Goal: Information Seeking & Learning: Find specific page/section

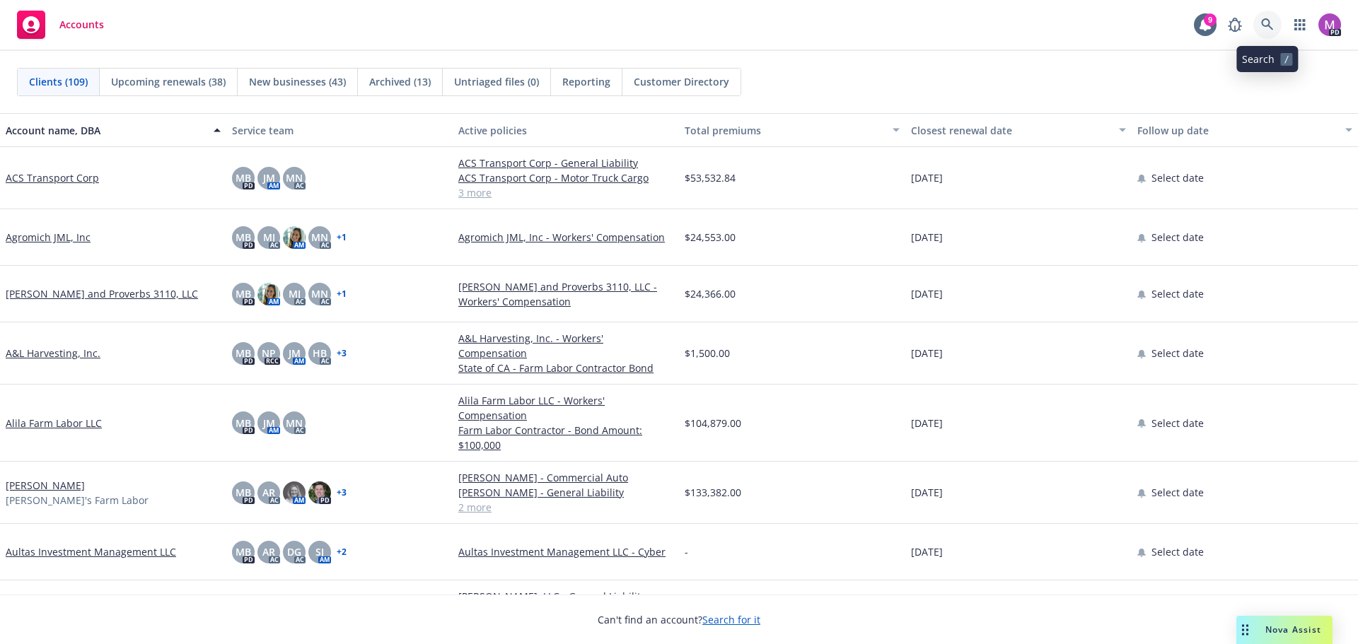
click at [1268, 26] on icon at bounding box center [1267, 24] width 13 height 13
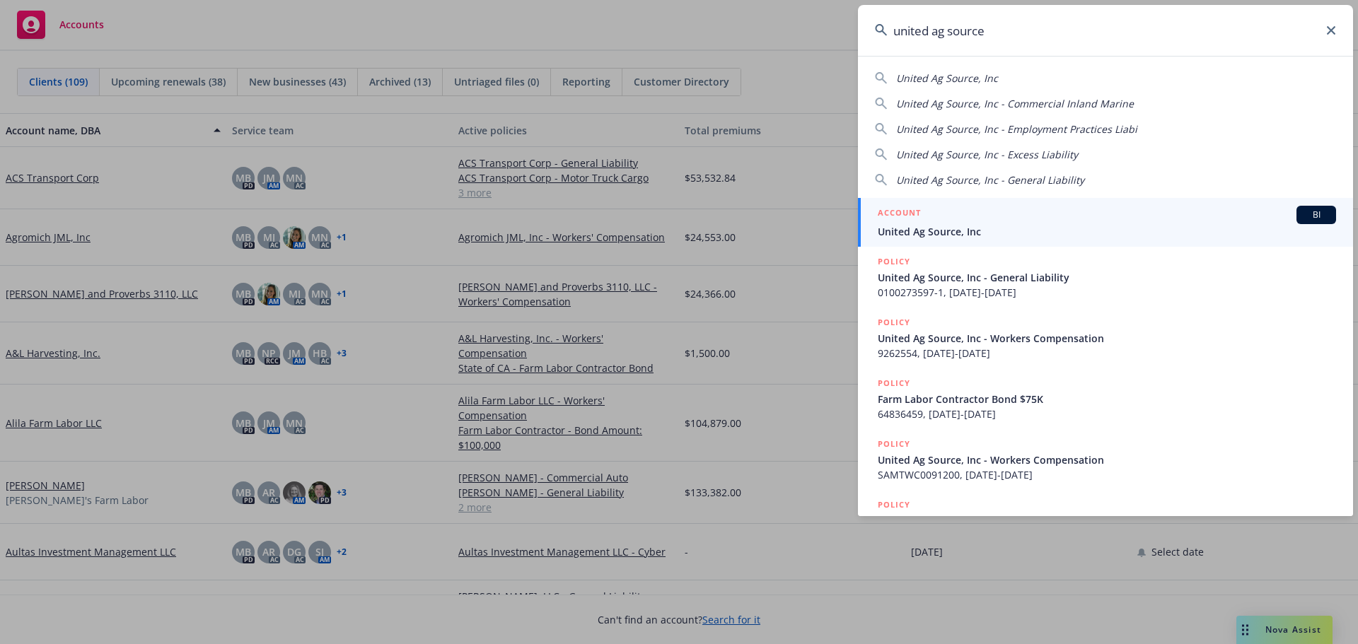
type input "united ag source"
click at [978, 227] on span "United Ag Source, Inc" at bounding box center [1106, 231] width 458 height 15
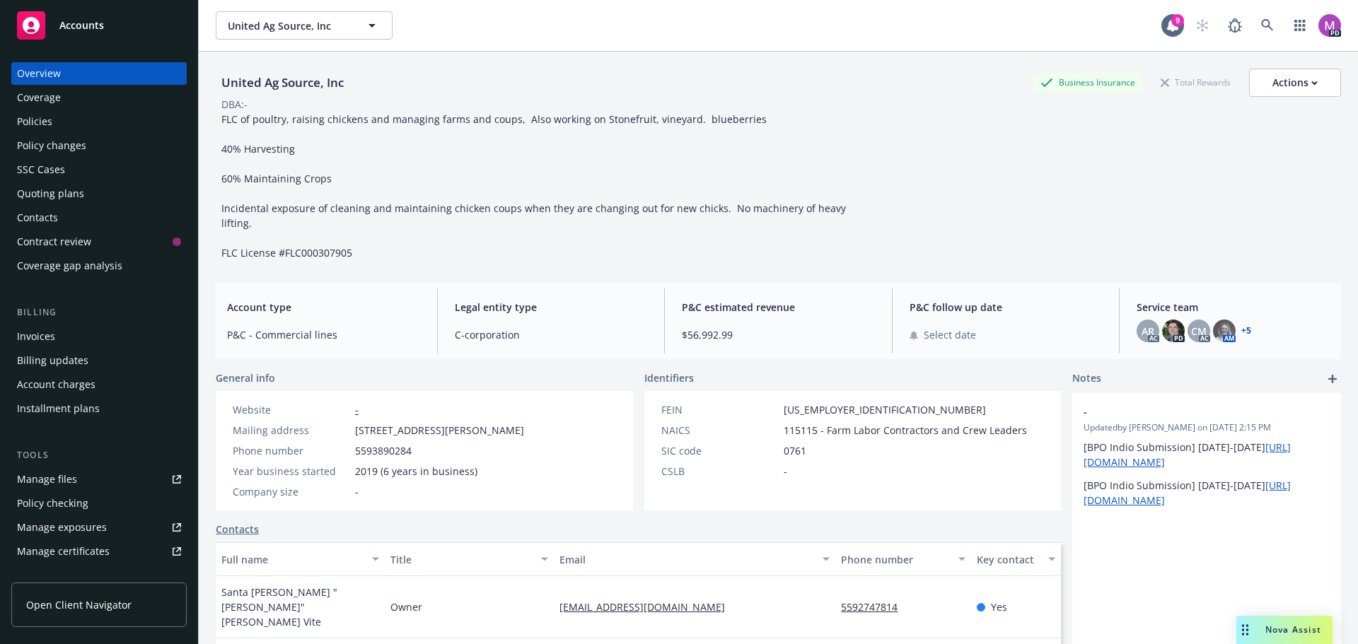
click at [36, 477] on div "Manage files" at bounding box center [47, 479] width 60 height 23
click at [1261, 28] on icon at bounding box center [1267, 25] width 13 height 13
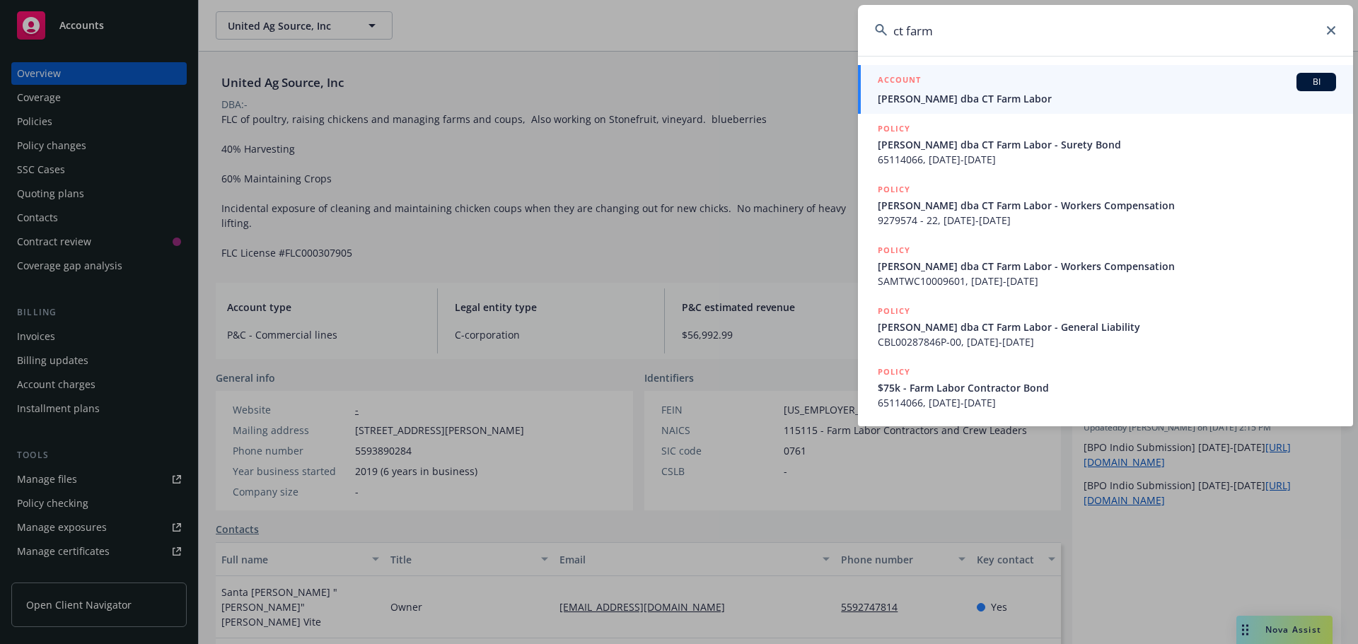
type input "ct farm"
click at [967, 103] on span "Ceballos, Yoan dba CT Farm Labor" at bounding box center [1106, 98] width 458 height 15
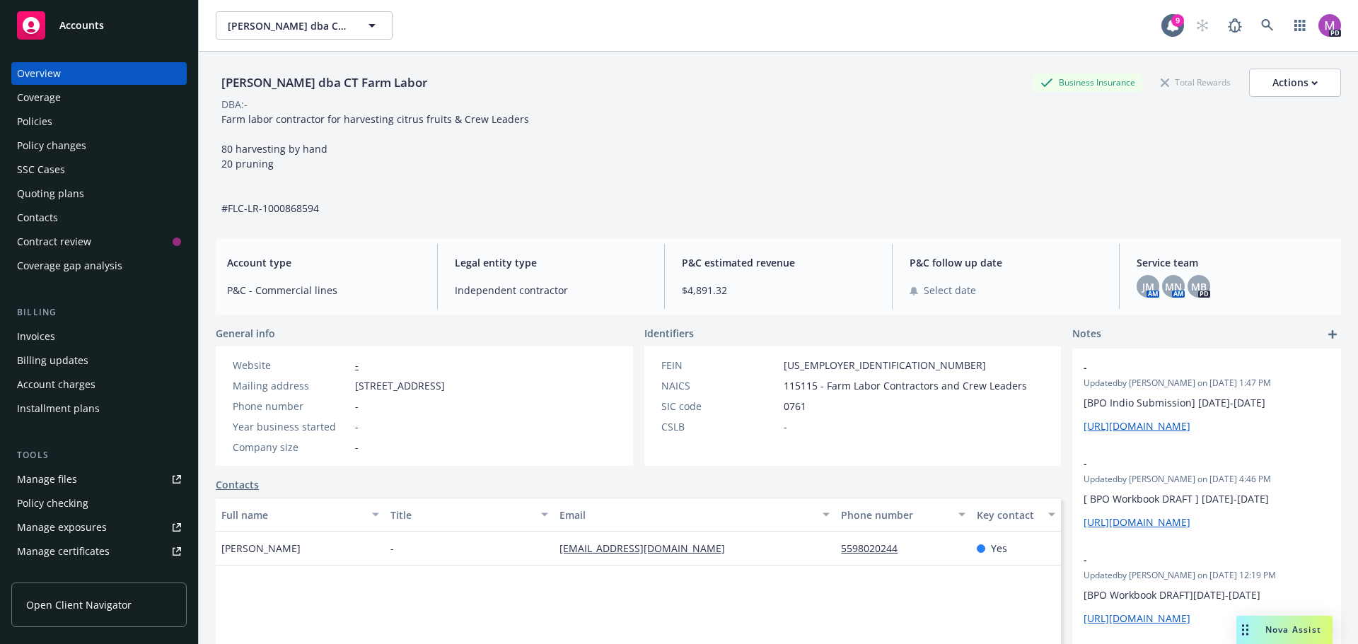
click at [52, 477] on div "Manage files" at bounding box center [47, 479] width 60 height 23
click at [53, 191] on div "Quoting plans" at bounding box center [50, 193] width 67 height 23
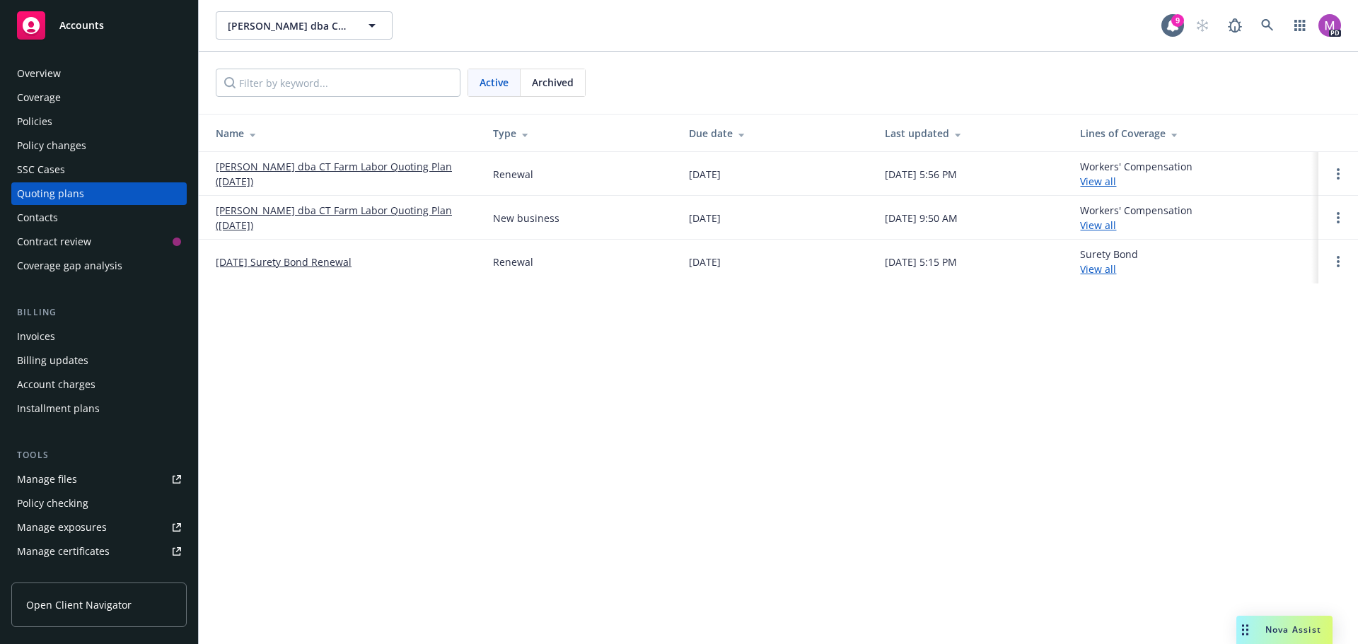
click at [317, 169] on link "Ceballos, Yoan dba CT Farm Labor Quoting Plan (2025-09-23)" at bounding box center [343, 174] width 255 height 30
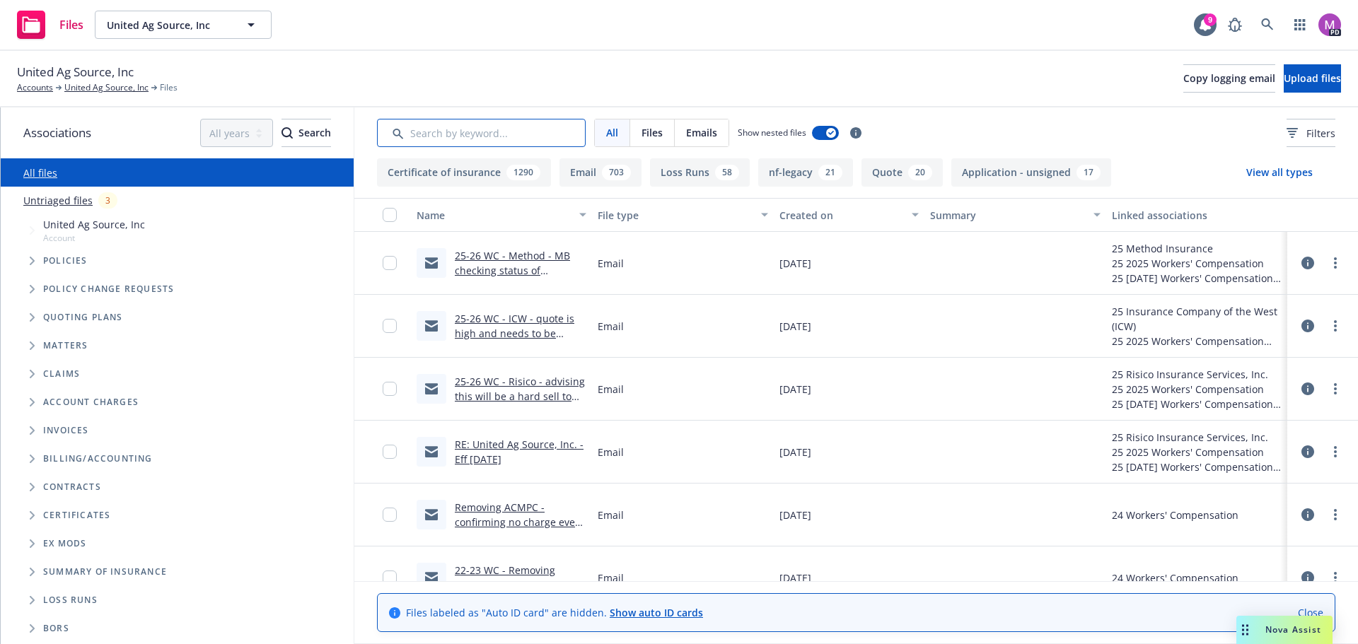
click at [432, 136] on input "Search by keyword..." at bounding box center [481, 133] width 209 height 28
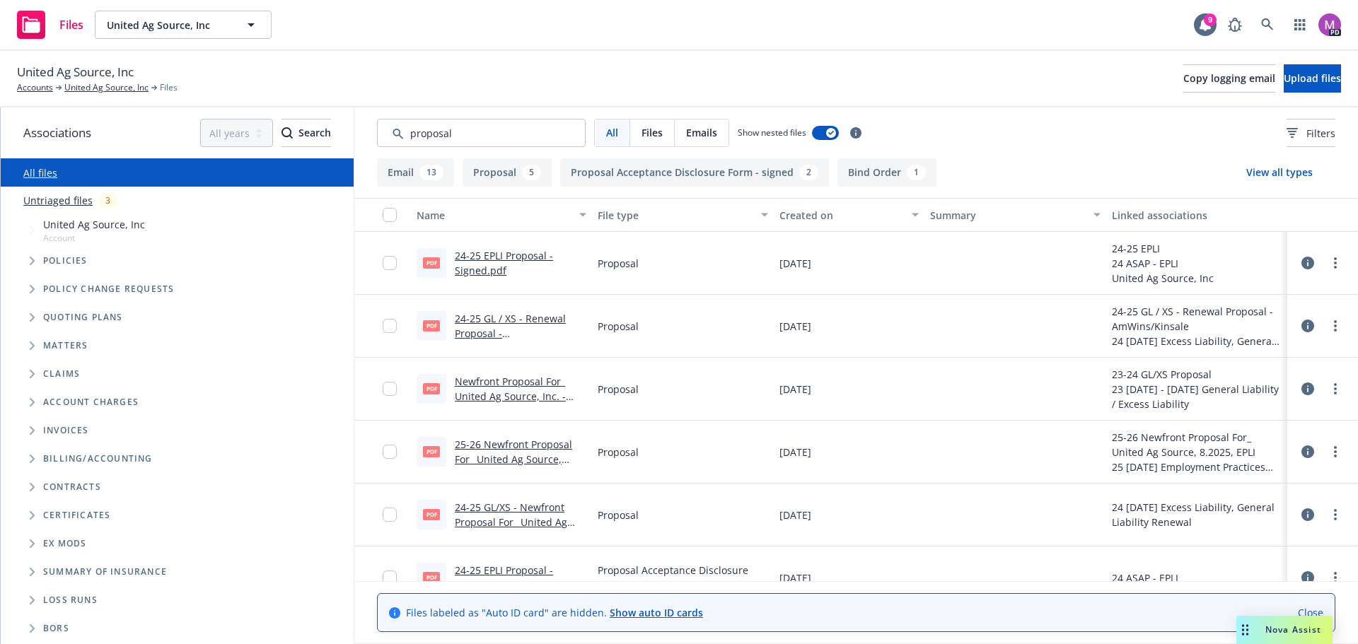
click at [823, 219] on div "Created on" at bounding box center [841, 215] width 124 height 15
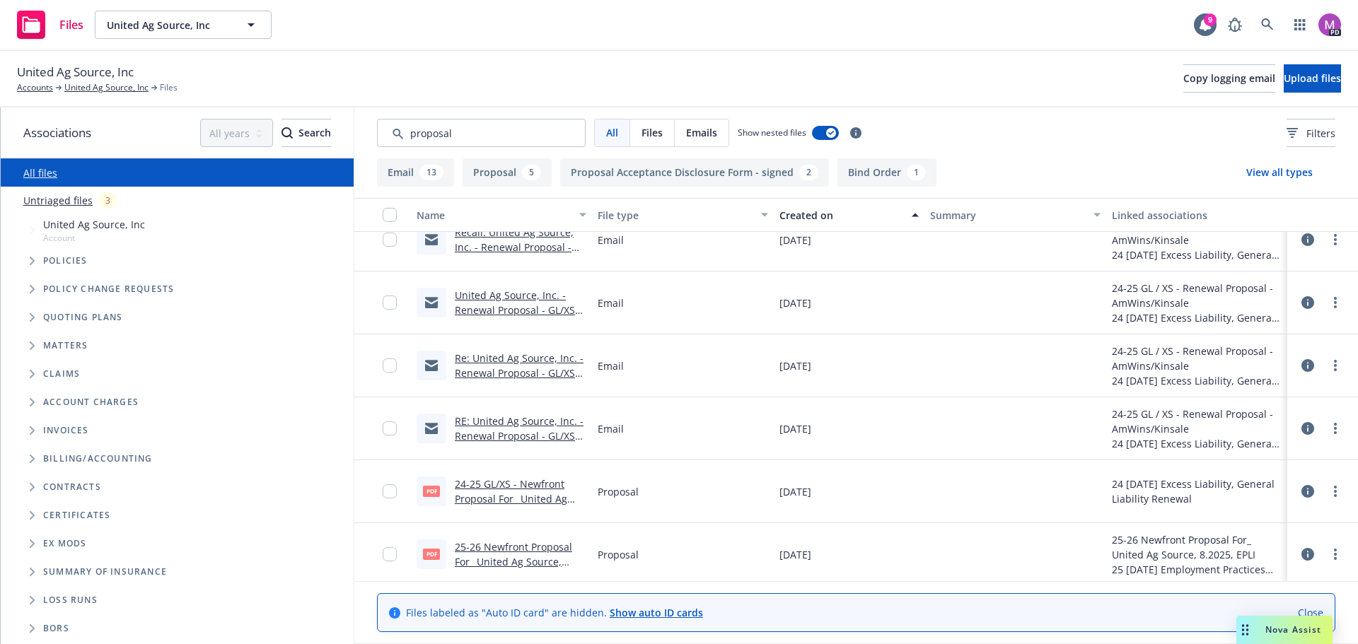
scroll to position [962, 0]
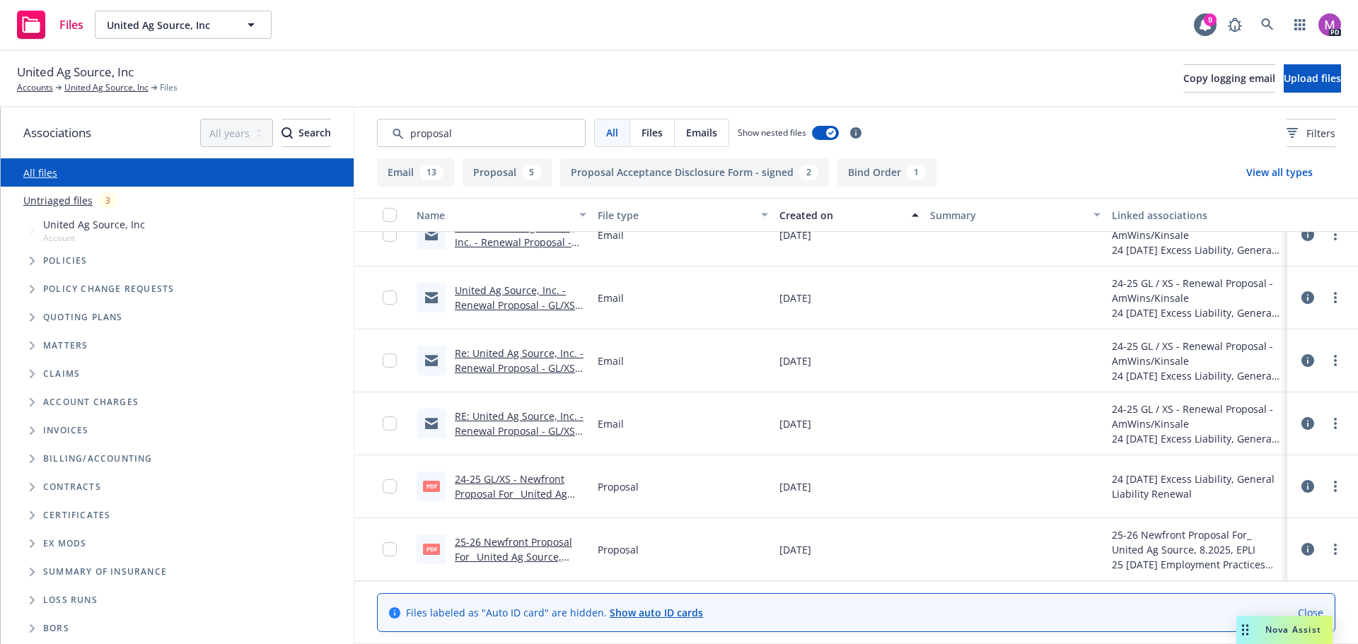
click at [522, 495] on link "24-25 GL/XS - Newfront Proposal For_ United Ag Source, Inc. - GL_XS - 12_17_202…" at bounding box center [512, 501] width 115 height 58
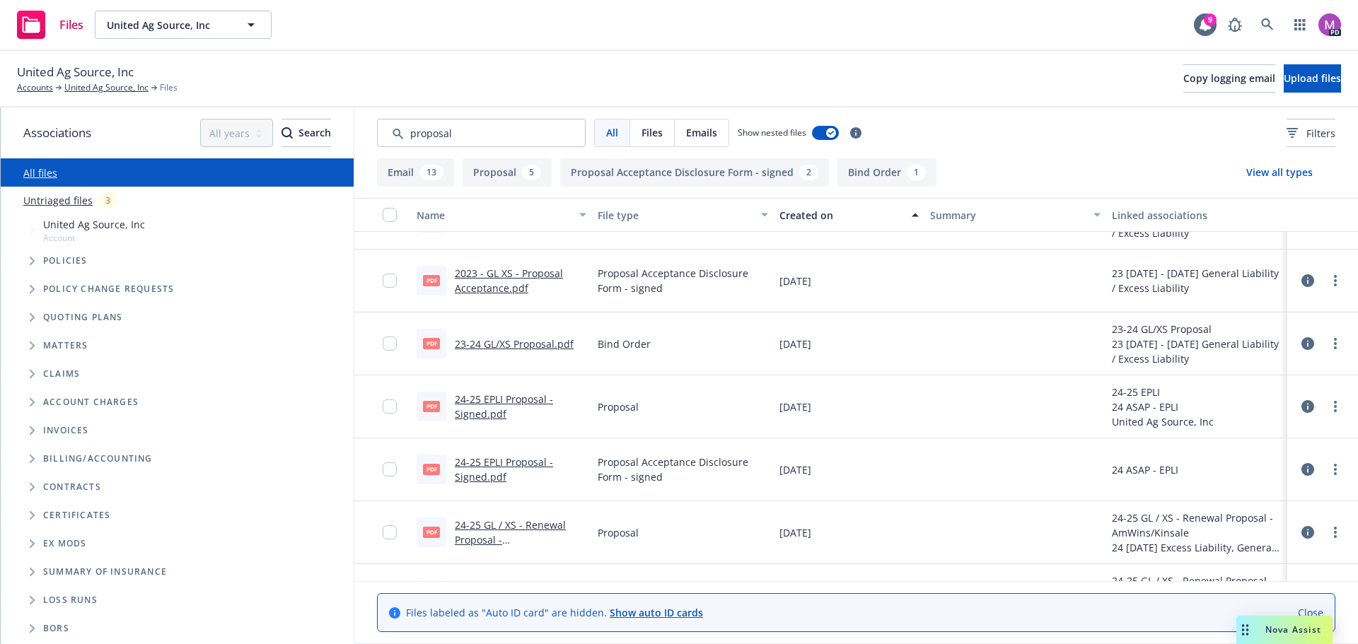
scroll to position [538, 0]
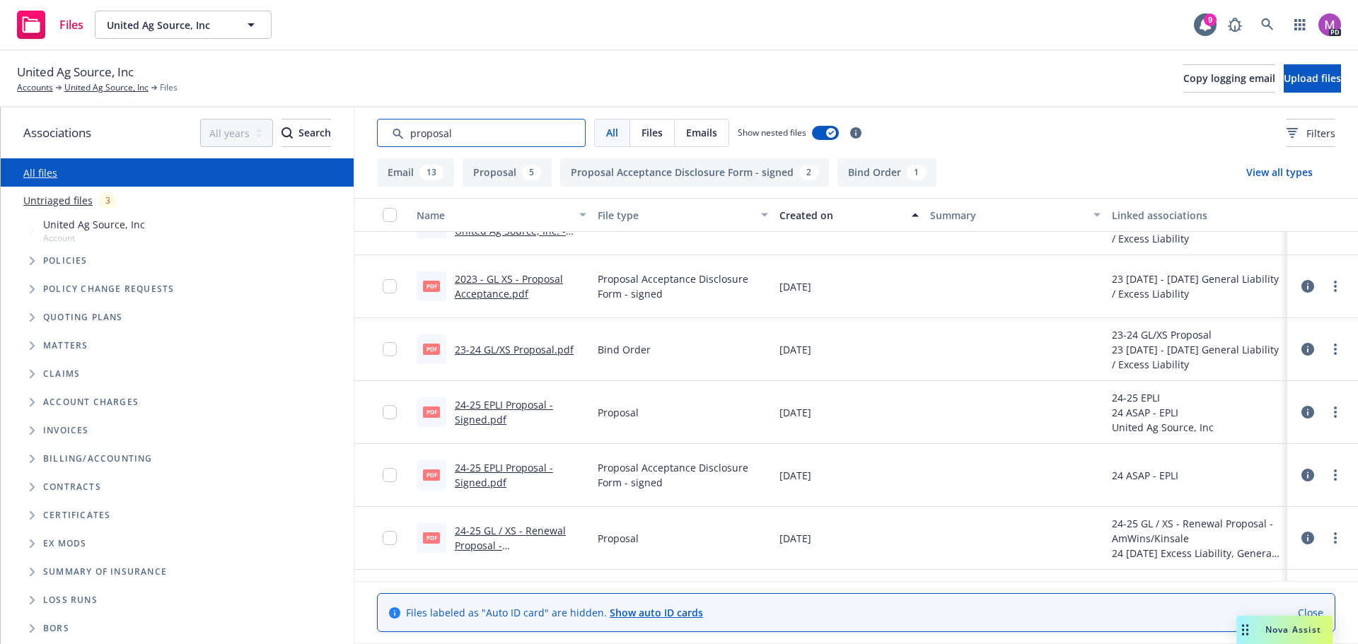
click at [476, 139] on input "Search by keyword..." at bounding box center [481, 133] width 209 height 28
drag, startPoint x: 483, startPoint y: 135, endPoint x: 368, endPoint y: 132, distance: 115.3
click at [368, 135] on div "All Files Emails Show nested files Filters" at bounding box center [855, 132] width 1003 height 51
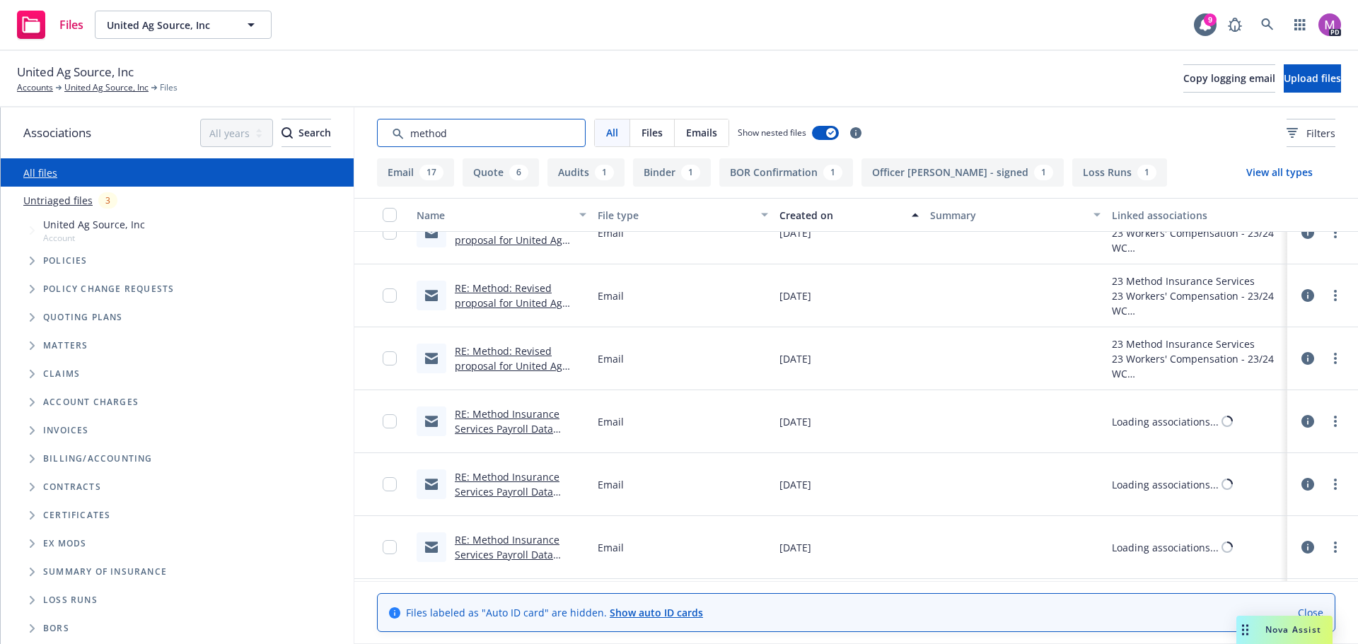
scroll to position [769, 0]
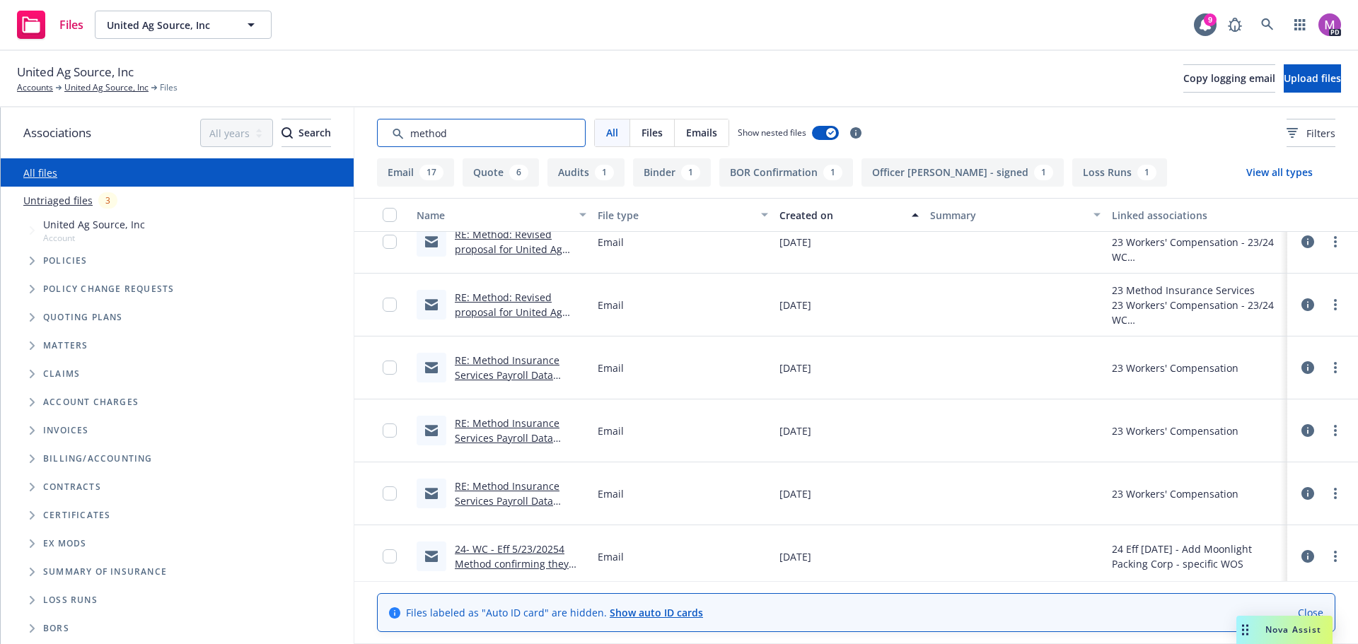
type input "method"
click at [808, 212] on div "Created on" at bounding box center [841, 215] width 124 height 15
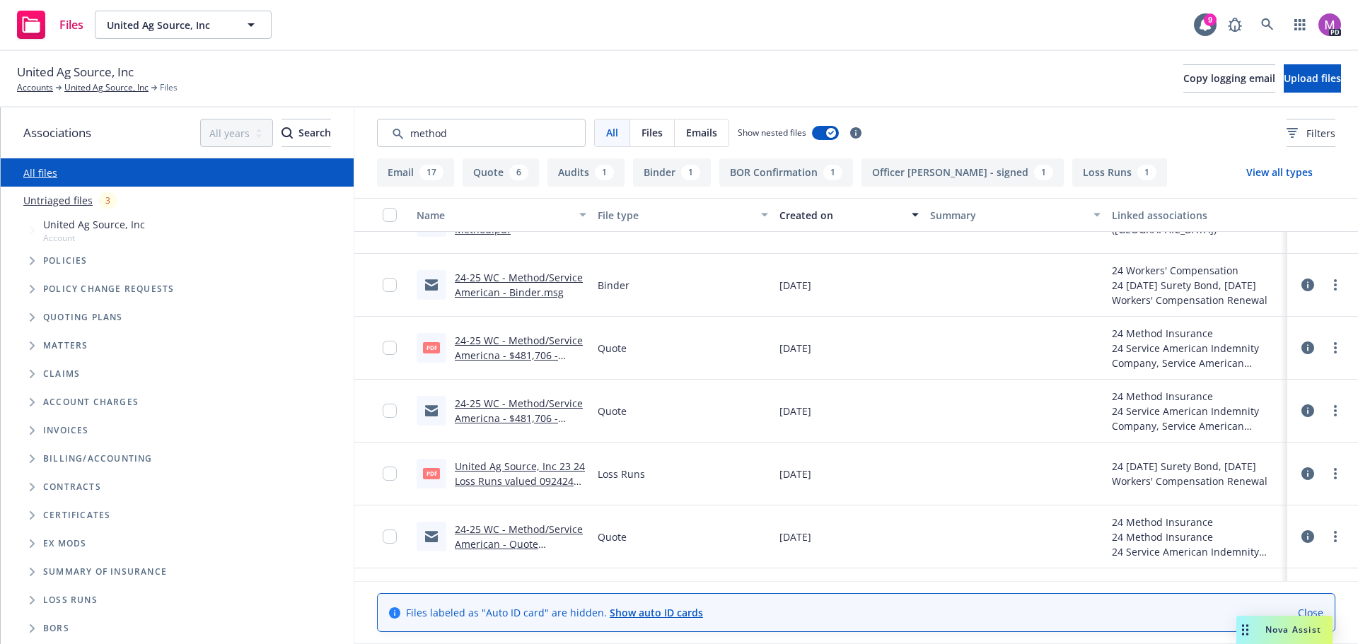
scroll to position [344, 0]
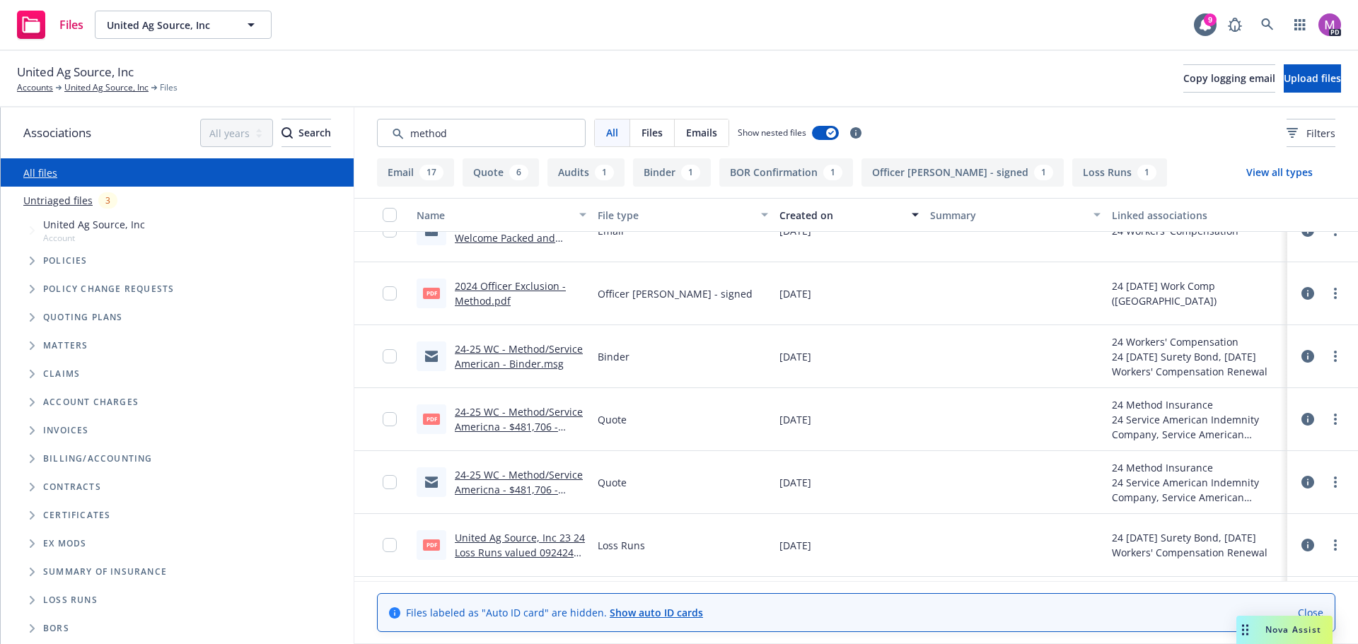
click at [492, 423] on link "24-25 WC - Method/Service Americna - $481,706 - quote.PDF" at bounding box center [519, 426] width 128 height 43
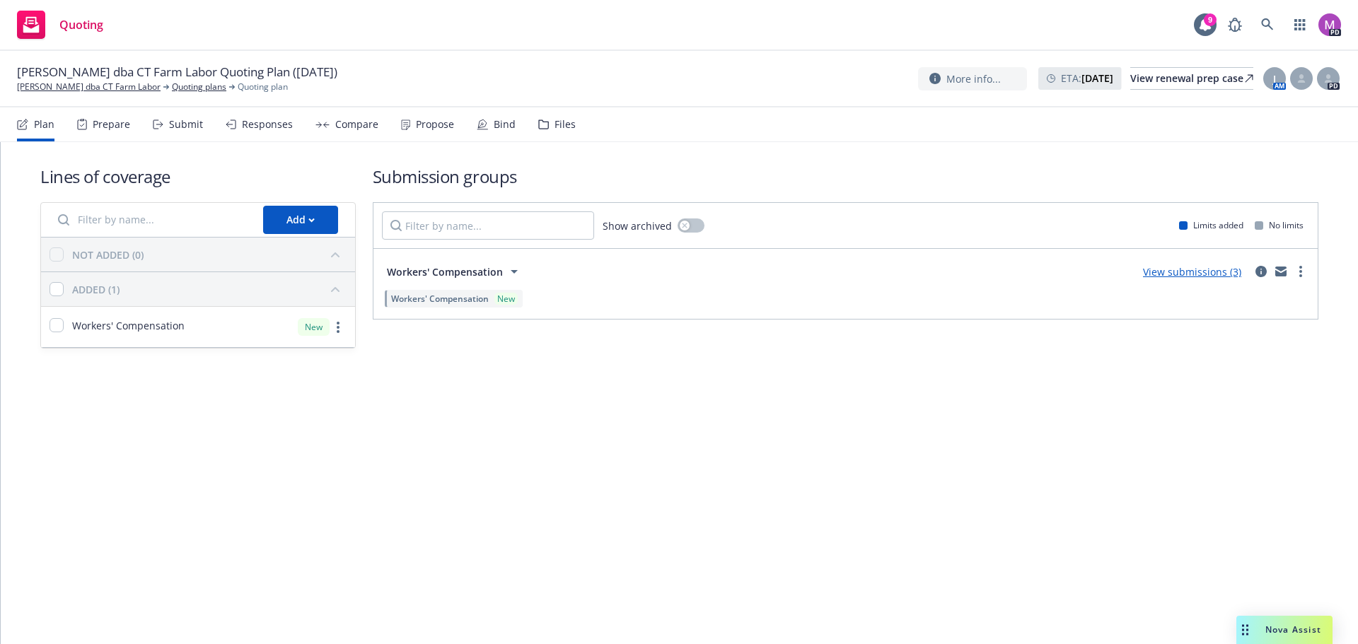
click at [177, 131] on div "Submit" at bounding box center [178, 124] width 50 height 34
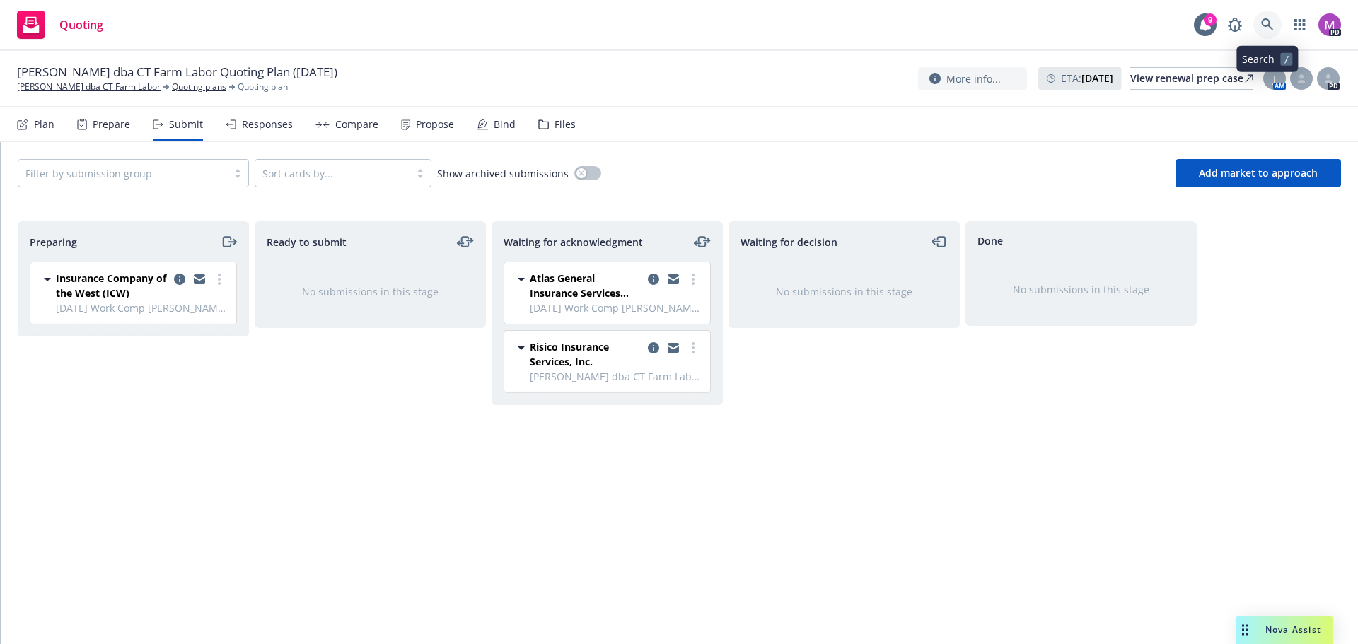
click at [1268, 18] on icon at bounding box center [1267, 24] width 13 height 13
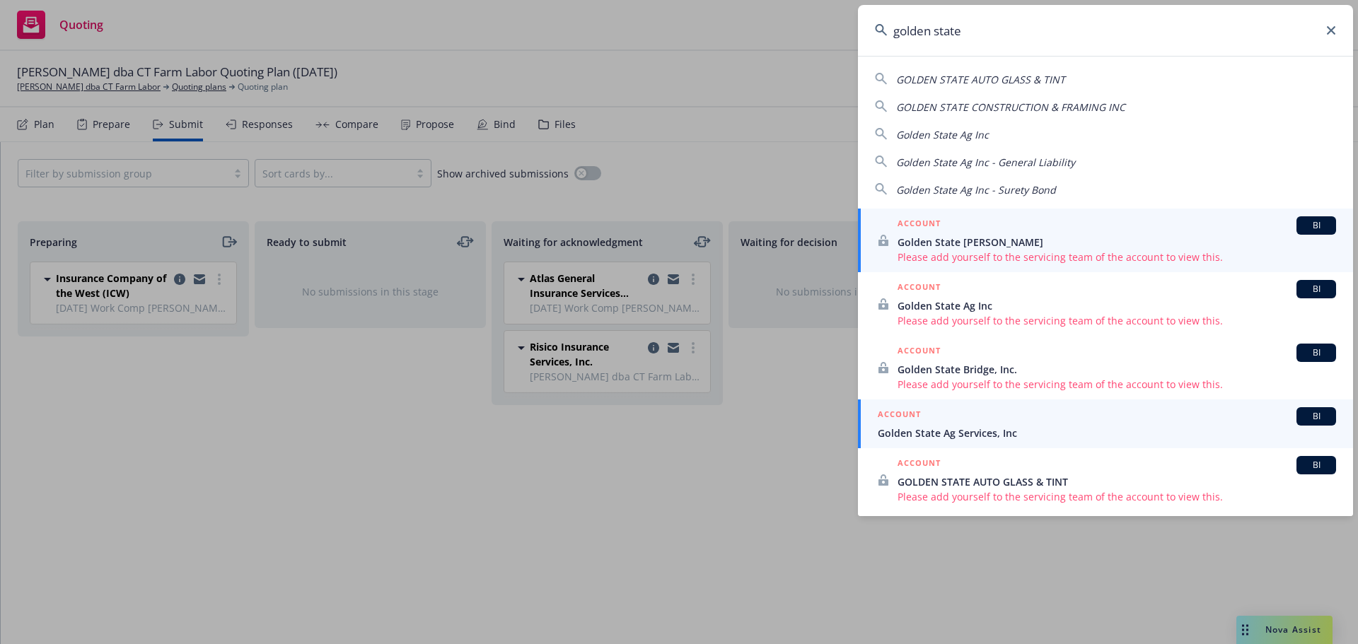
type input "golden state"
click at [972, 433] on span "Golden State Ag Services, Inc" at bounding box center [1106, 433] width 458 height 15
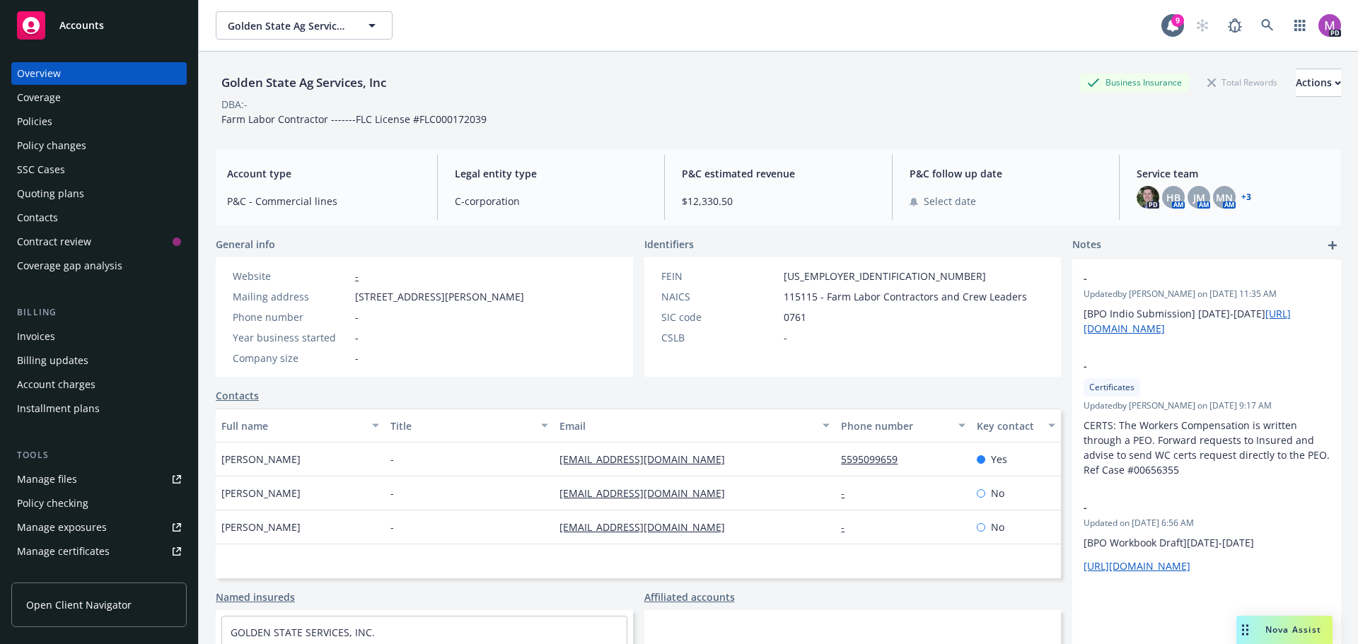
click at [39, 199] on div "Quoting plans" at bounding box center [50, 193] width 67 height 23
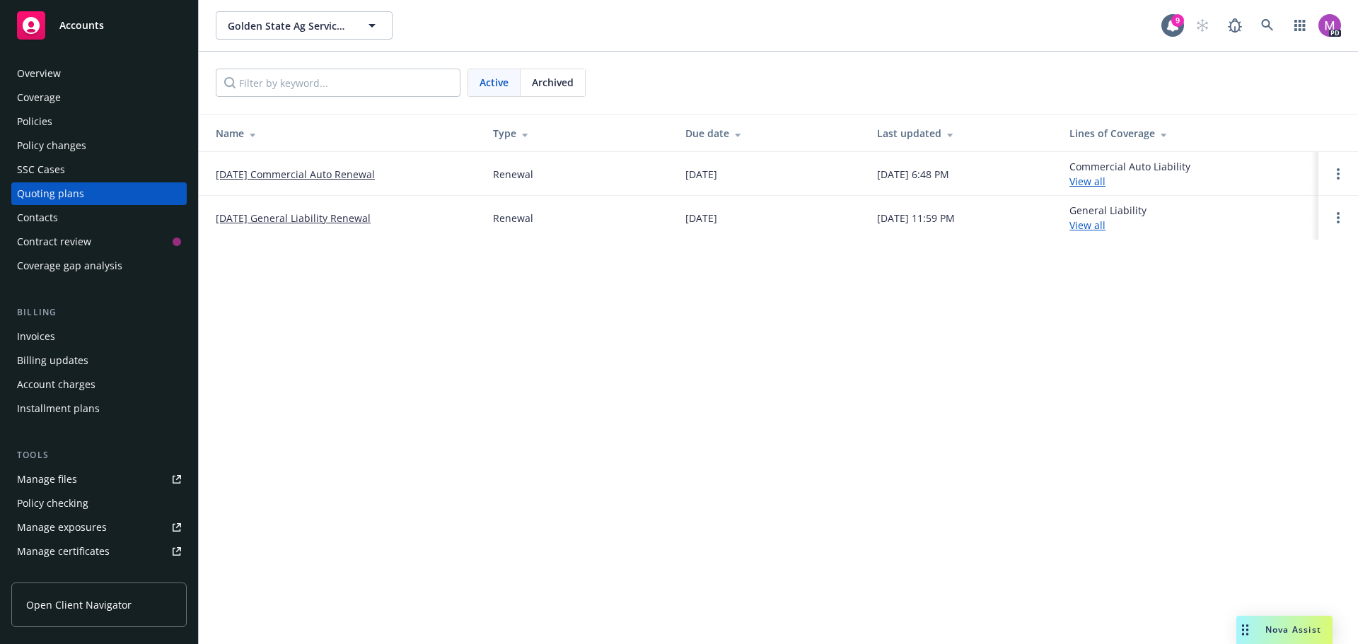
click at [298, 218] on link "[DATE] General Liability Renewal" at bounding box center [293, 218] width 155 height 15
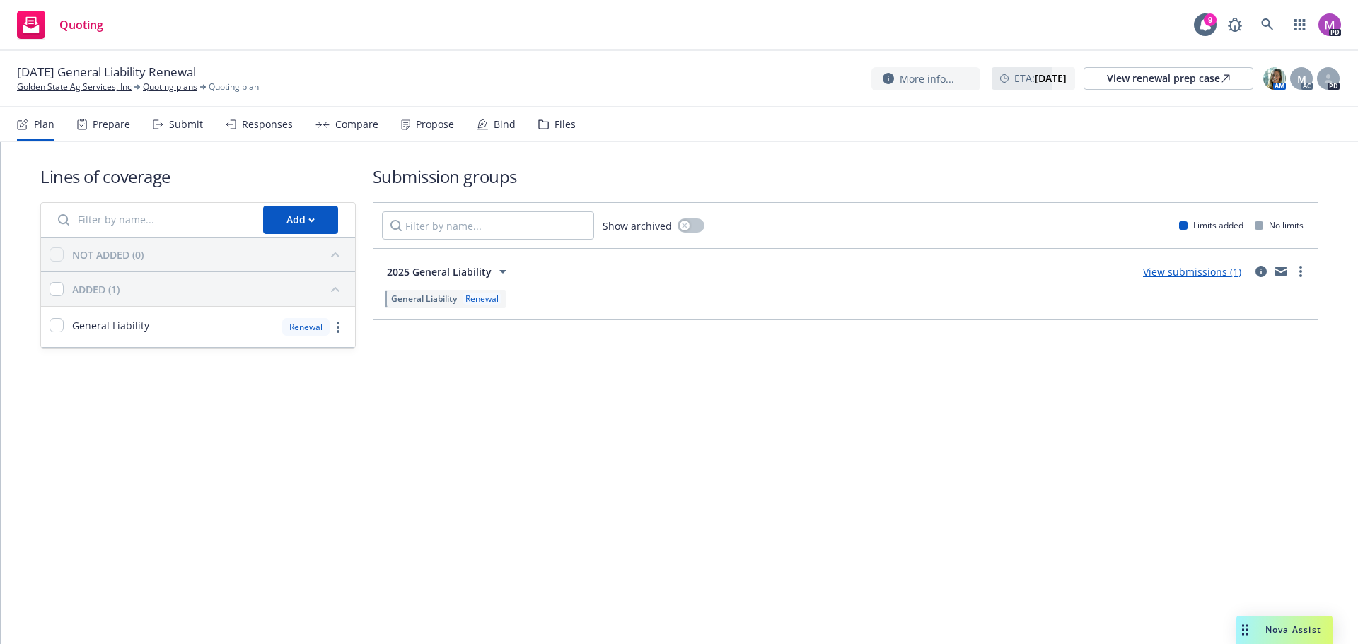
click at [164, 122] on div "Submit" at bounding box center [178, 124] width 50 height 34
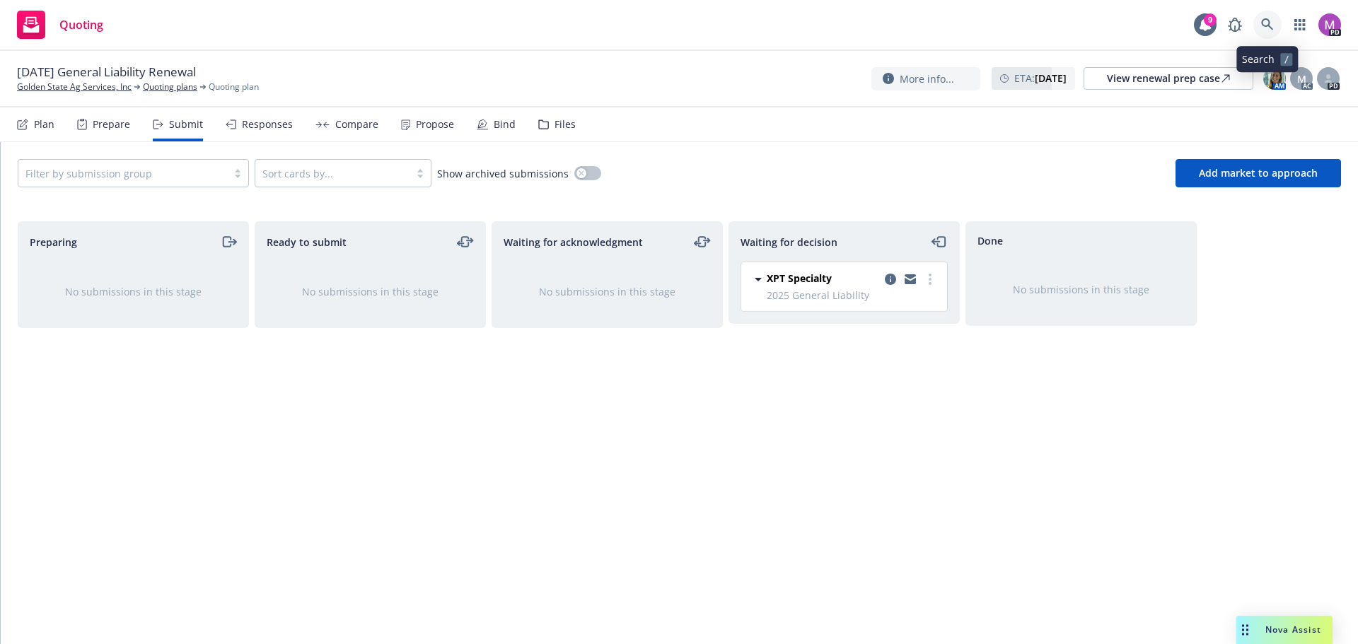
click at [1266, 24] on icon at bounding box center [1267, 24] width 13 height 13
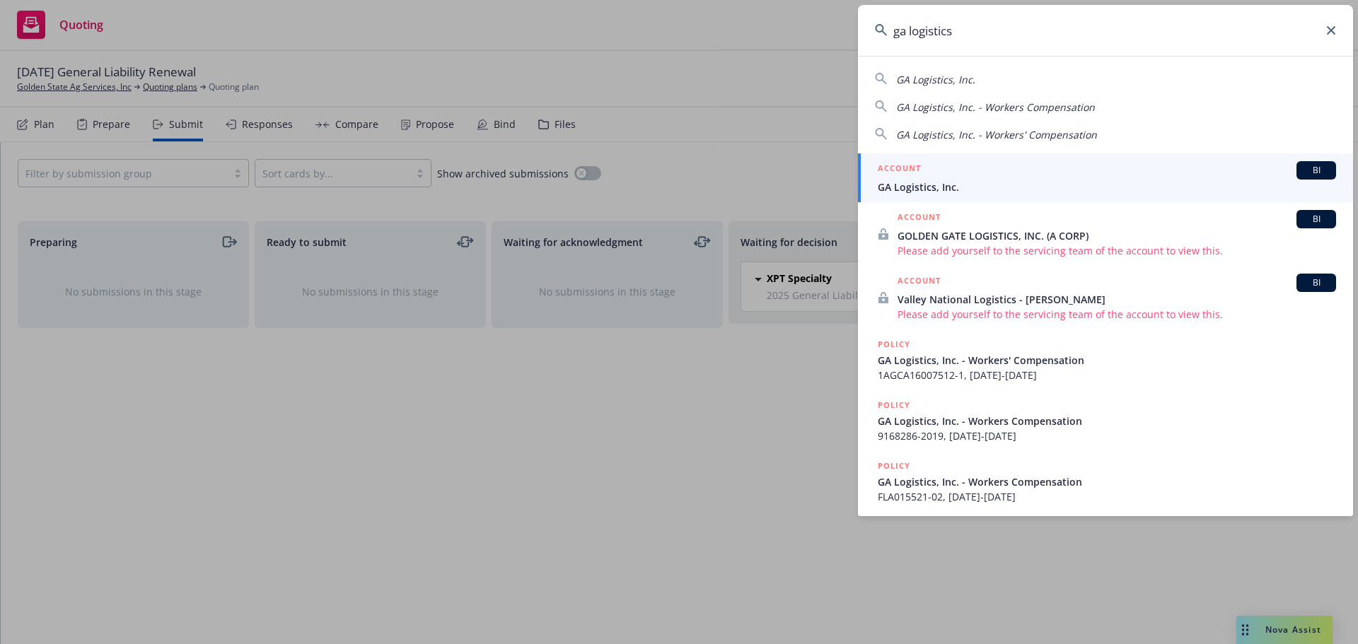
type input "ga logistics"
click at [921, 191] on span "GA Logistics, Inc." at bounding box center [1106, 187] width 458 height 15
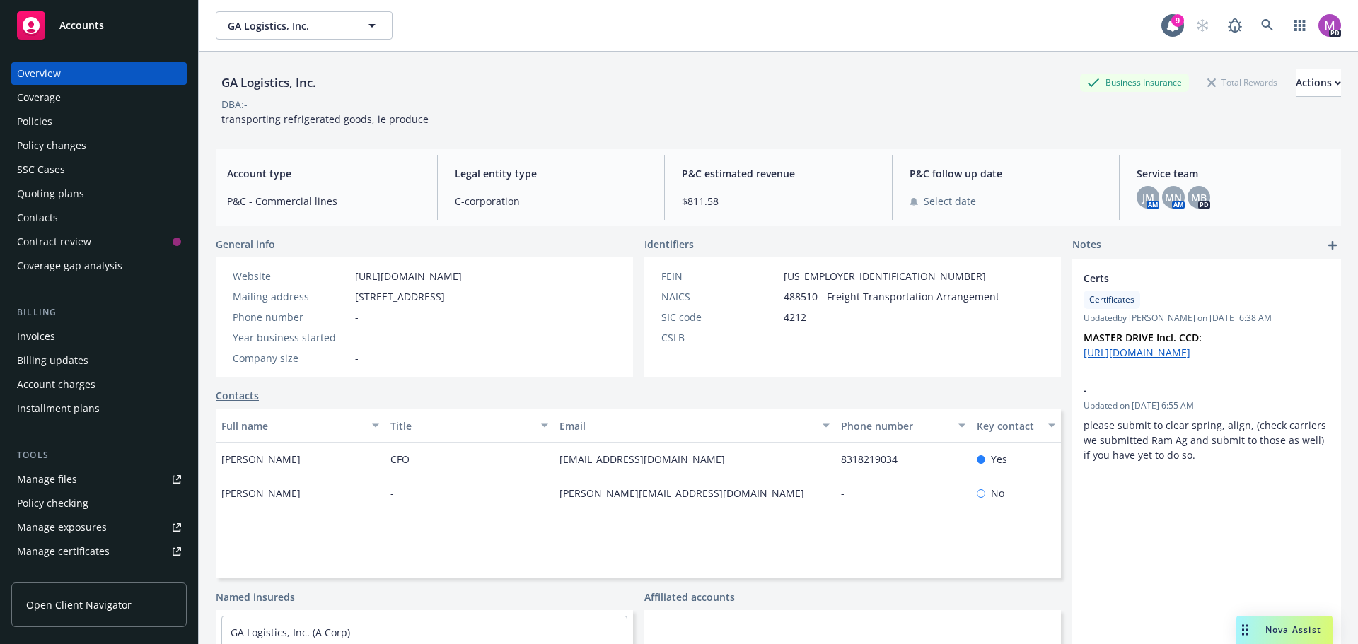
click at [47, 191] on div "Quoting plans" at bounding box center [50, 193] width 67 height 23
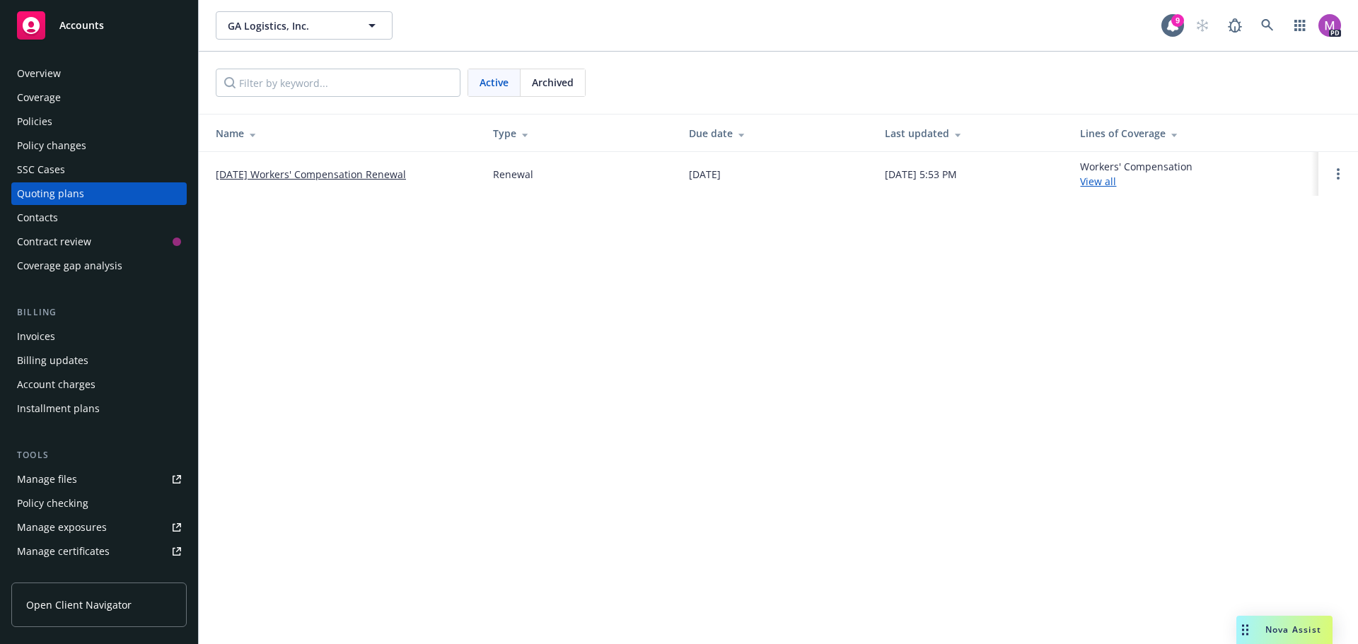
click at [361, 175] on link "[DATE] Workers' Compensation Renewal" at bounding box center [311, 174] width 190 height 15
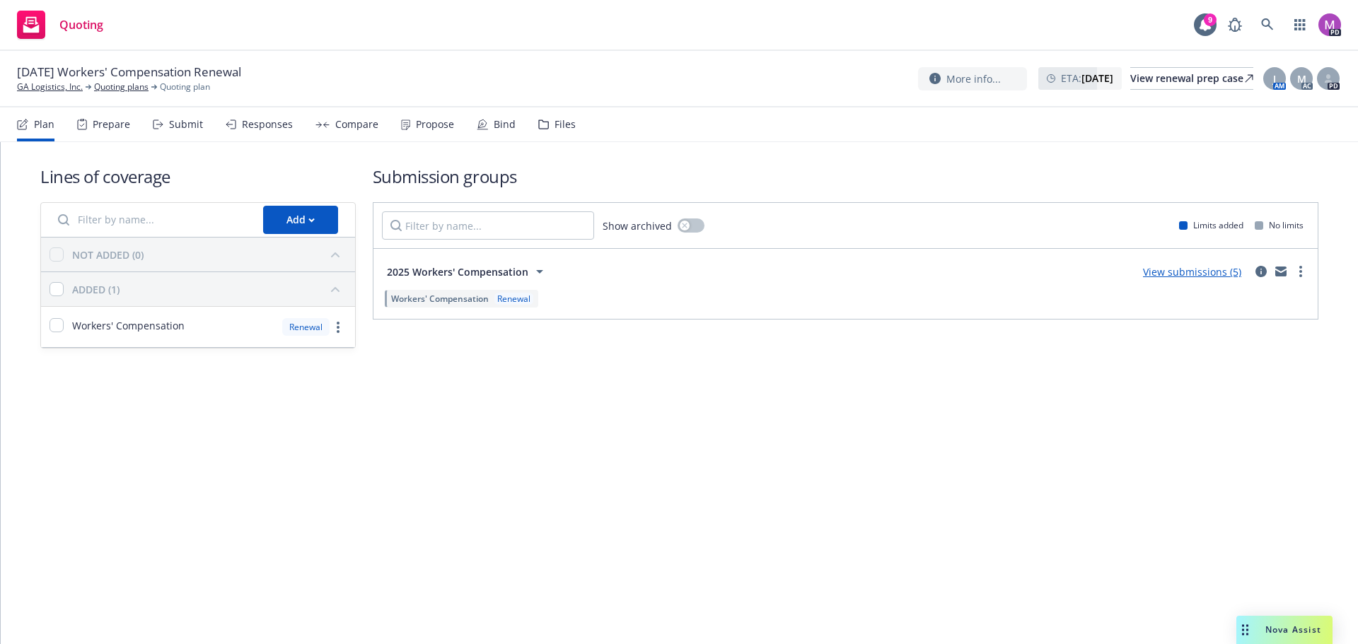
click at [180, 121] on div "Submit" at bounding box center [186, 124] width 34 height 11
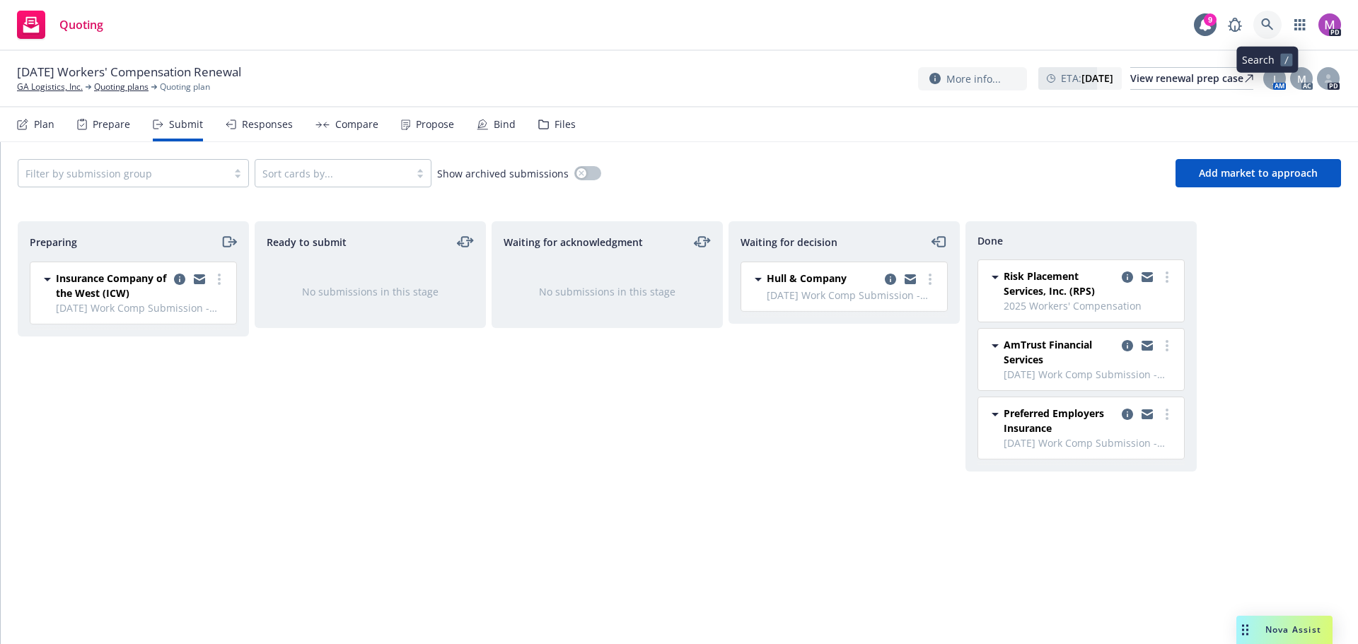
click at [1260, 26] on link at bounding box center [1267, 25] width 28 height 28
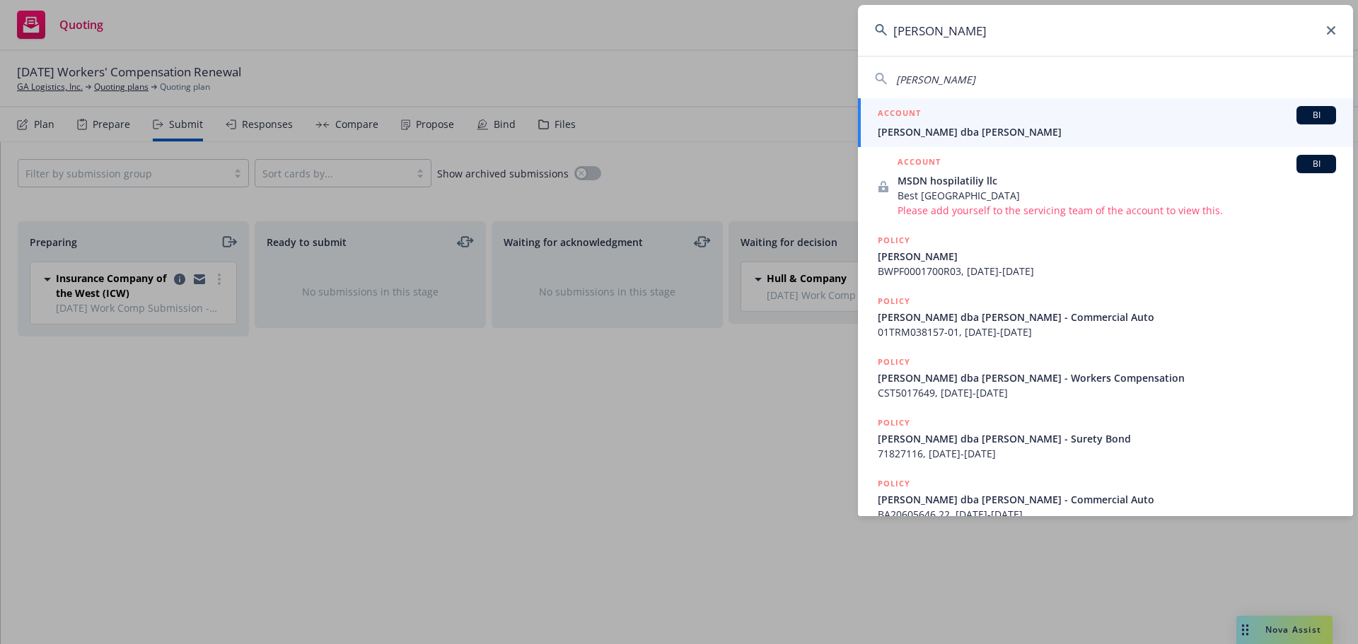
type input "aniceto"
click at [925, 127] on span "[PERSON_NAME] dba [PERSON_NAME]" at bounding box center [1106, 131] width 458 height 15
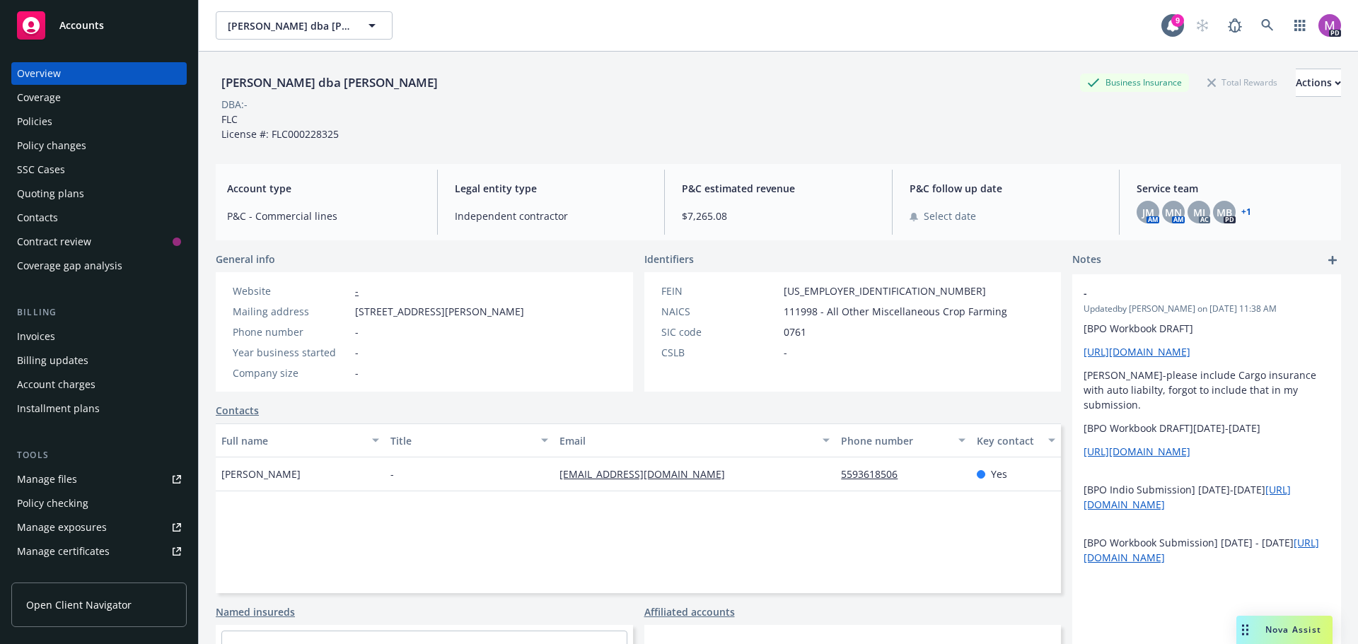
click at [70, 196] on div "Quoting plans" at bounding box center [50, 193] width 67 height 23
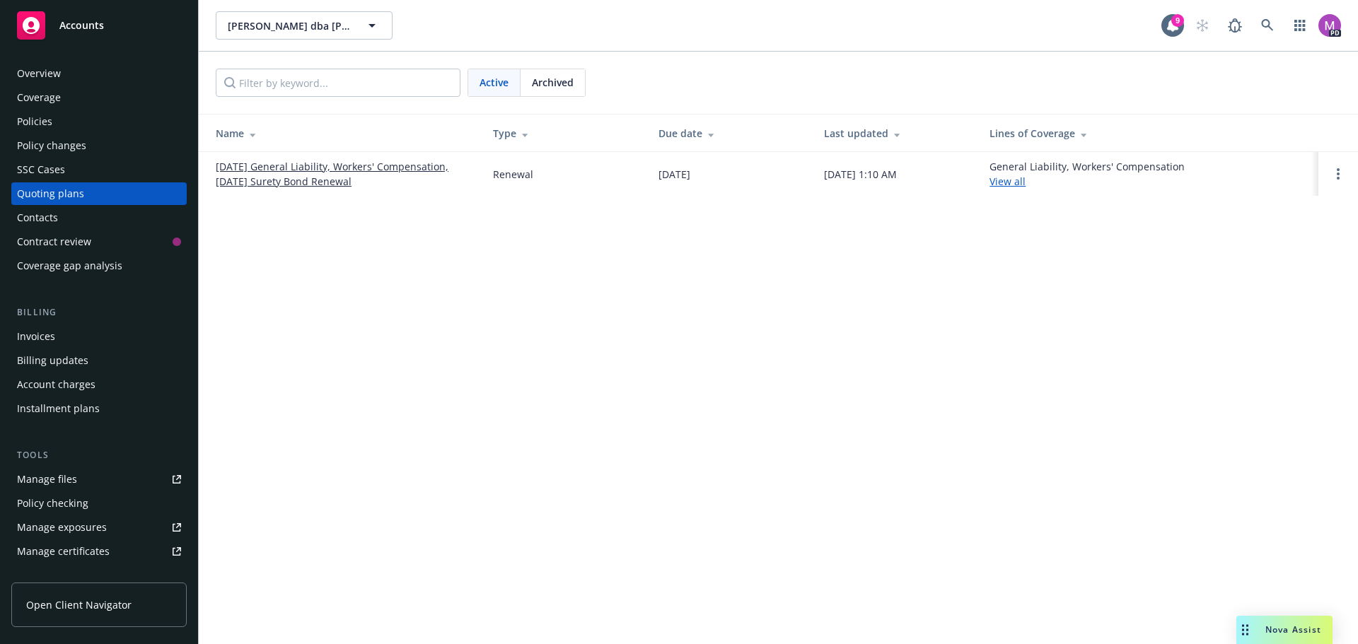
click at [315, 180] on link "10/28/25 General Liability, Workers' Compensation, 10/04/25 Surety Bond Renewal" at bounding box center [343, 174] width 255 height 30
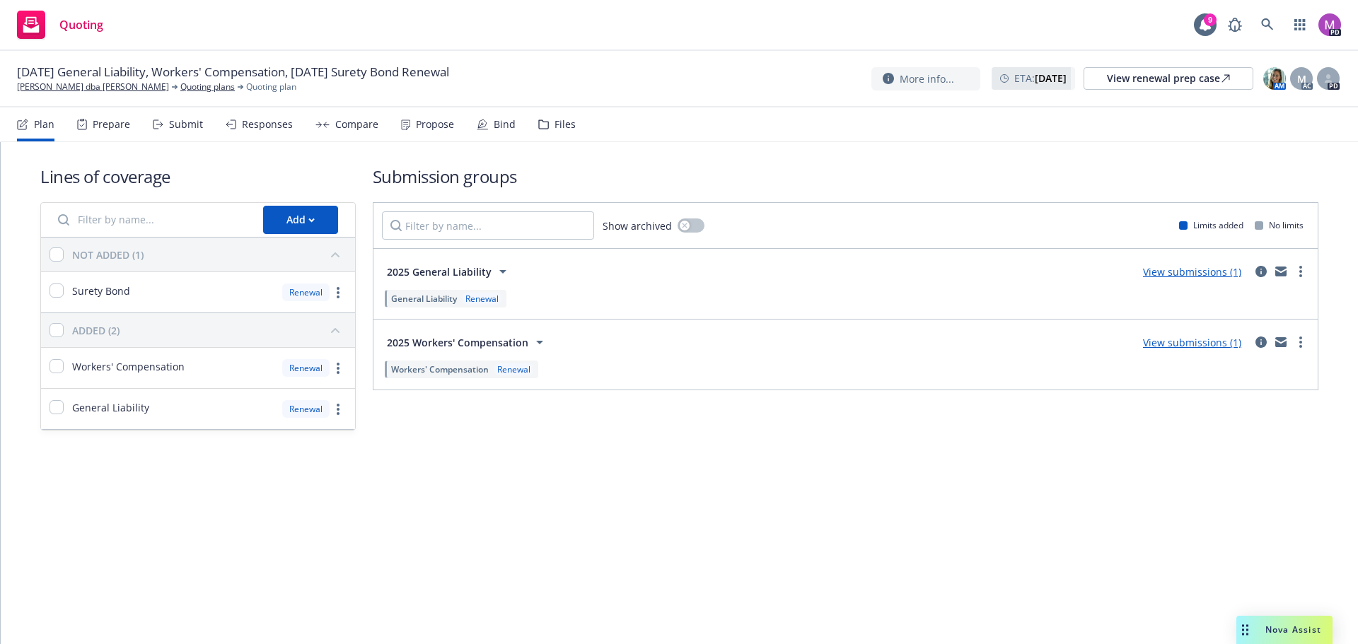
click at [180, 122] on div "Submit" at bounding box center [186, 124] width 34 height 11
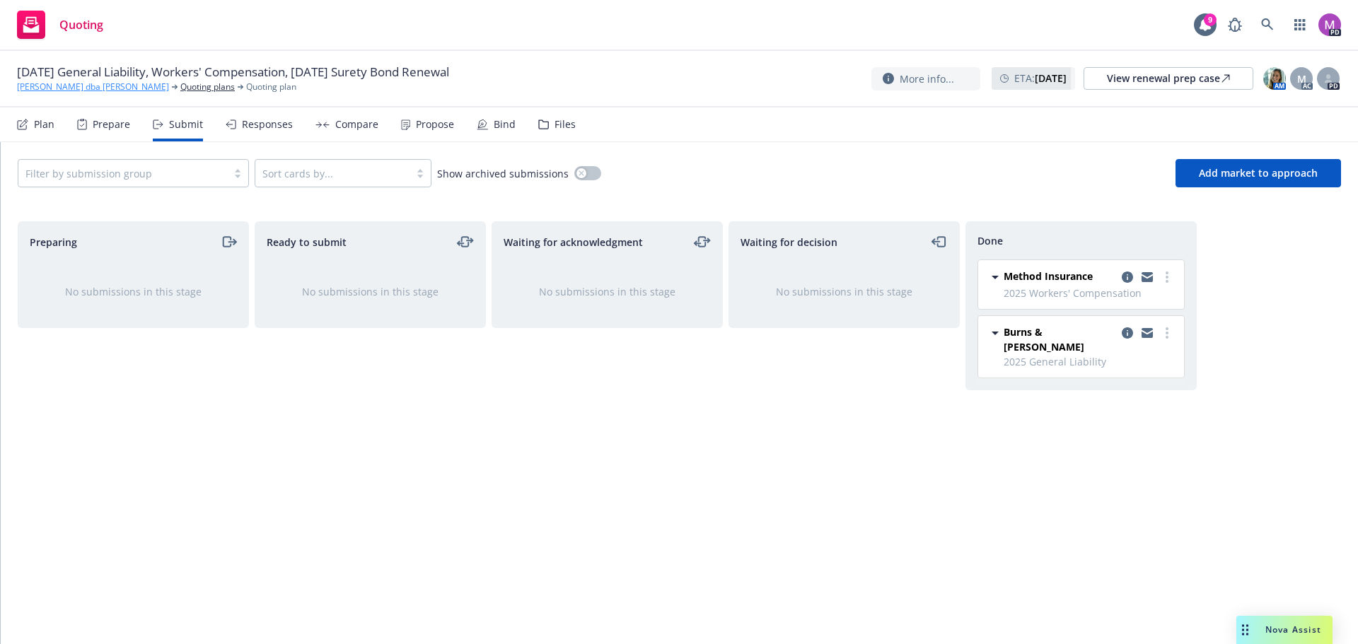
click at [116, 83] on link "Cisneros, Aniceto dba Cisneros Ag" at bounding box center [93, 87] width 152 height 13
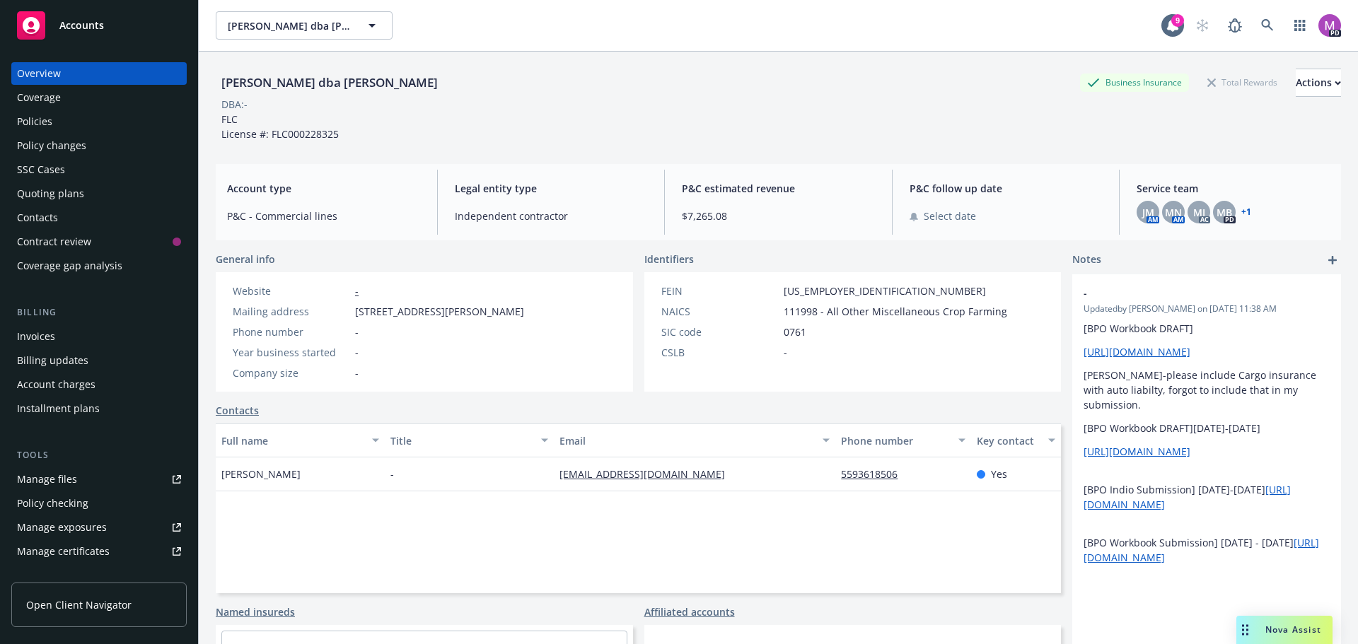
click at [52, 484] on div "Manage files" at bounding box center [47, 479] width 60 height 23
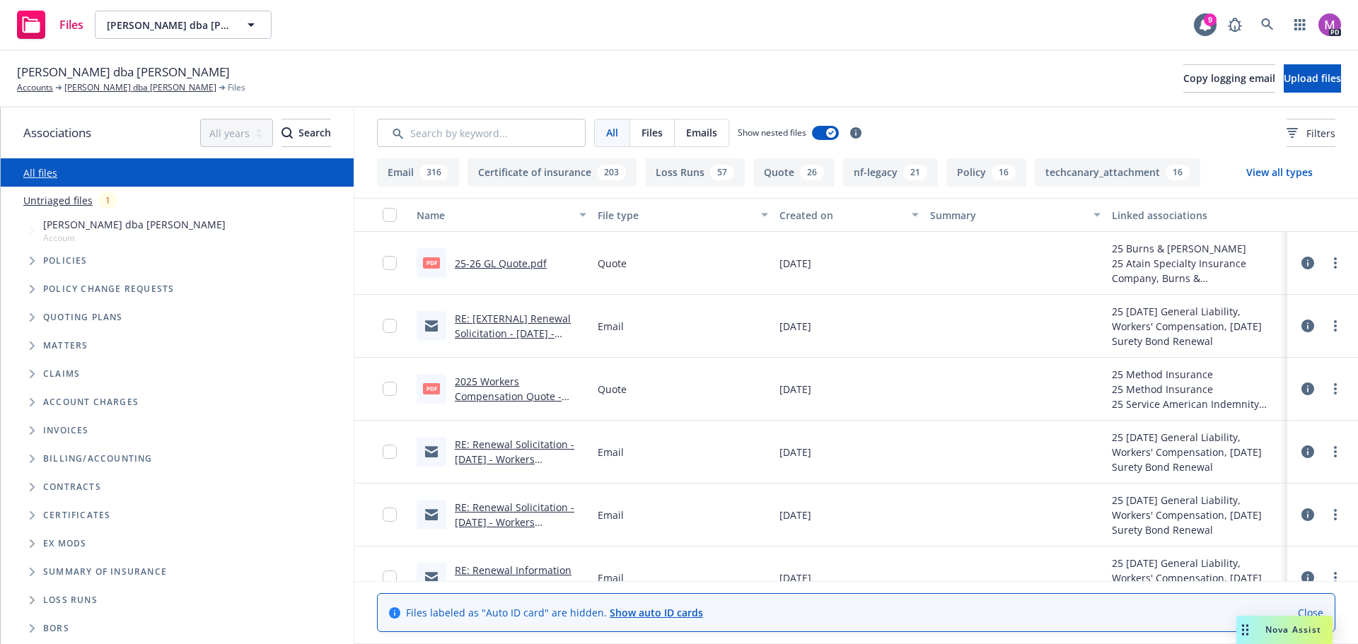
click at [479, 392] on link "2025 Workers Compensation Quote - Method.pdf" at bounding box center [508, 396] width 107 height 43
